Goal: Task Accomplishment & Management: Use online tool/utility

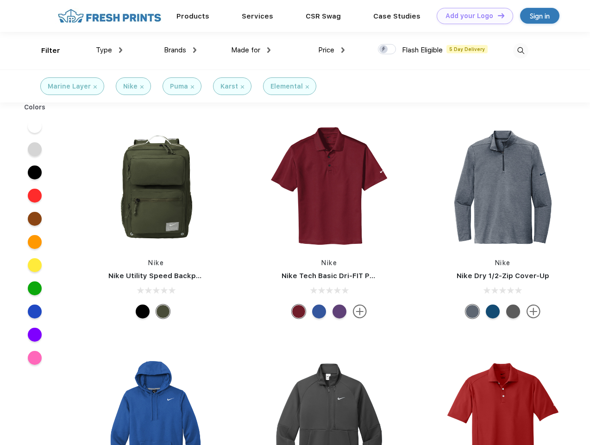
scroll to position [0, 0]
click at [472, 16] on link "Add your Logo Design Tool" at bounding box center [475, 16] width 76 height 16
click at [0, 0] on div "Design Tool" at bounding box center [0, 0] width 0 height 0
click at [497, 15] on link "Add your Logo Design Tool" at bounding box center [475, 16] width 76 height 16
click at [44, 51] on div "Filter" at bounding box center [50, 50] width 19 height 11
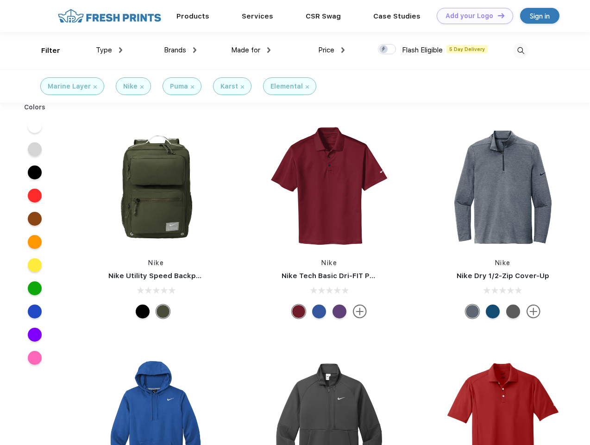
click at [109, 50] on span "Type" at bounding box center [104, 50] width 16 height 8
click at [180, 50] on span "Brands" at bounding box center [175, 50] width 22 height 8
click at [251, 50] on span "Made for" at bounding box center [245, 50] width 29 height 8
click at [332, 50] on span "Price" at bounding box center [326, 50] width 16 height 8
click at [387, 50] on div at bounding box center [387, 49] width 18 height 10
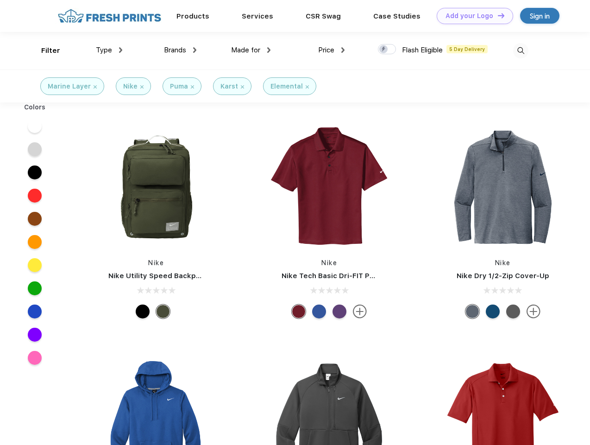
click at [384, 50] on input "checkbox" at bounding box center [381, 47] width 6 height 6
click at [521, 51] on img at bounding box center [520, 50] width 15 height 15
